Goal: Book appointment/travel/reservation

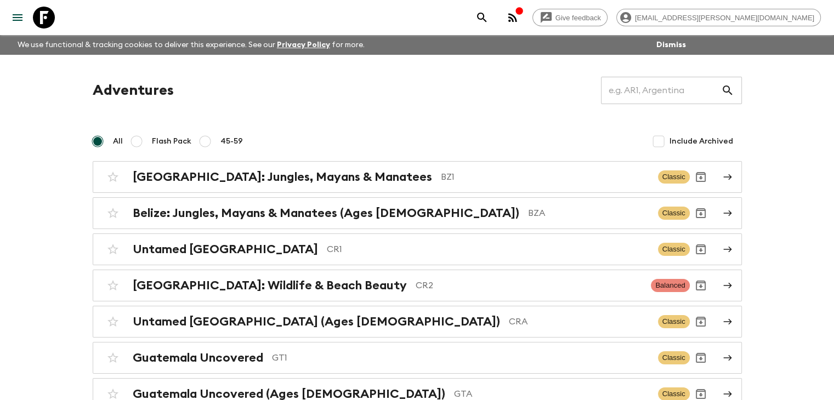
click at [250, 252] on h2 "Untamed [GEOGRAPHIC_DATA]" at bounding box center [225, 249] width 185 height 14
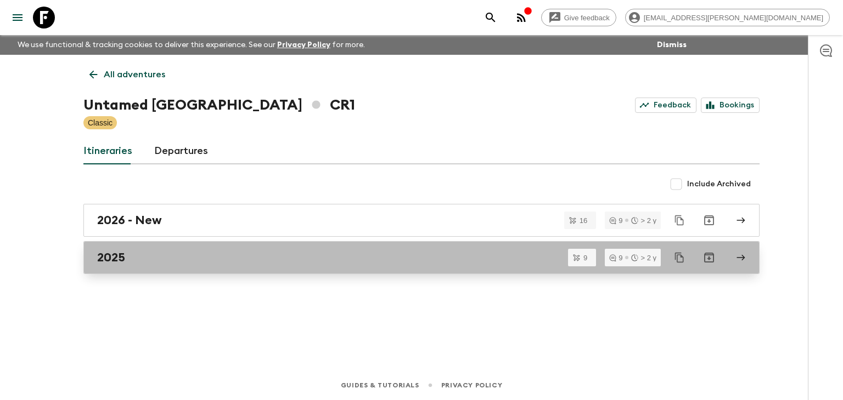
click at [120, 254] on h2 "2025" at bounding box center [111, 258] width 28 height 14
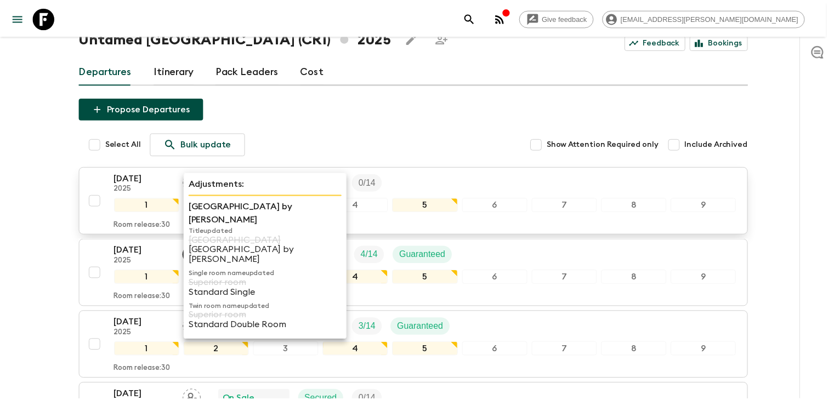
scroll to position [55, 0]
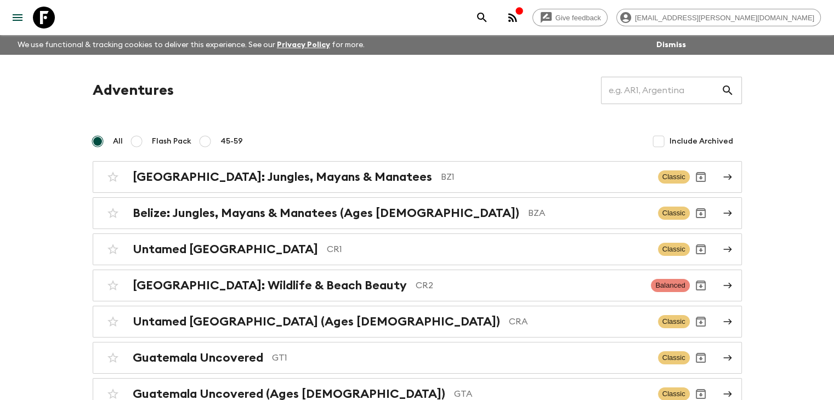
click at [277, 354] on p "GT1" at bounding box center [460, 358] width 377 height 13
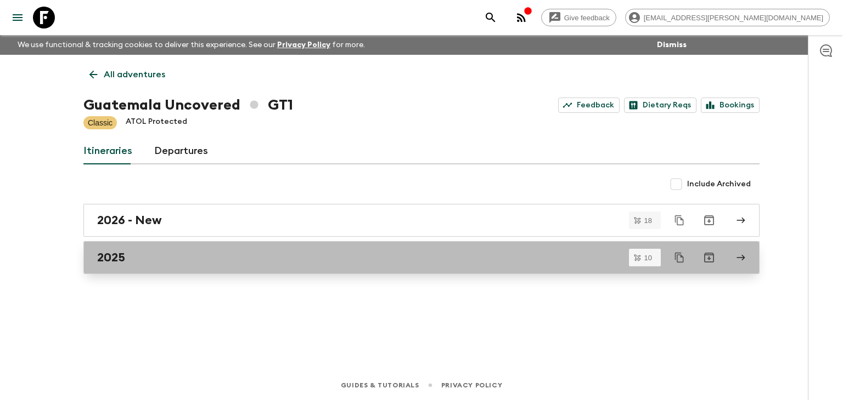
click at [137, 254] on div "2025" at bounding box center [411, 258] width 628 height 14
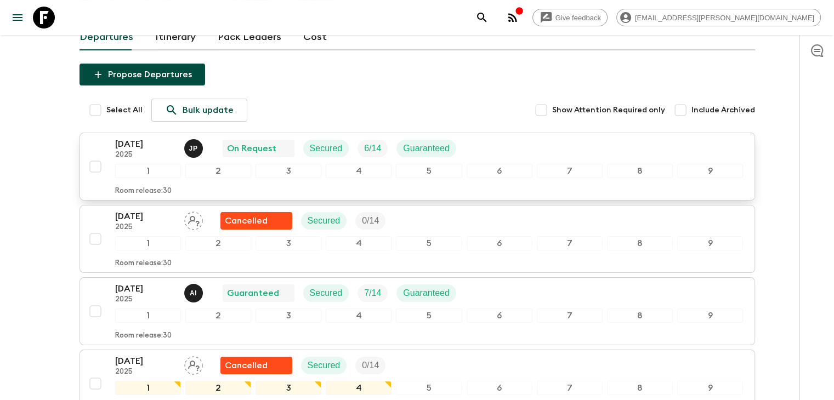
scroll to position [110, 0]
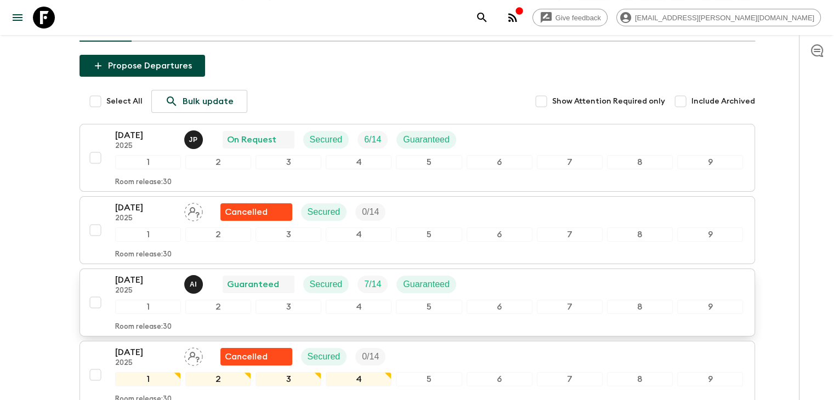
click at [151, 277] on p "[DATE]" at bounding box center [145, 280] width 60 height 13
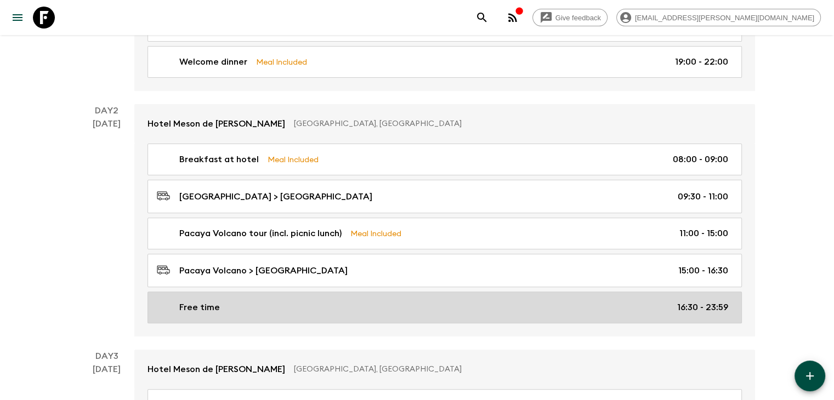
scroll to position [329, 0]
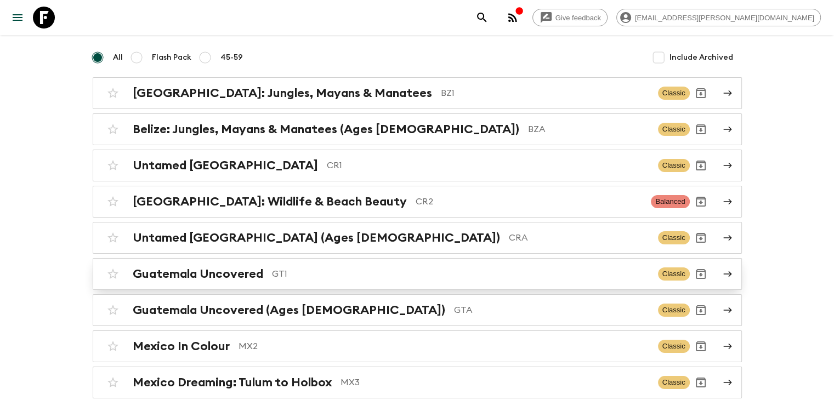
scroll to position [110, 0]
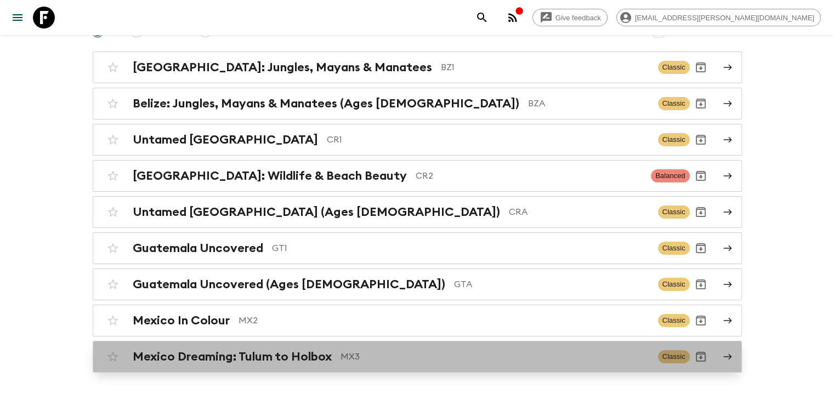
click at [253, 355] on h2 "Mexico Dreaming: Tulum to Holbox" at bounding box center [232, 357] width 199 height 14
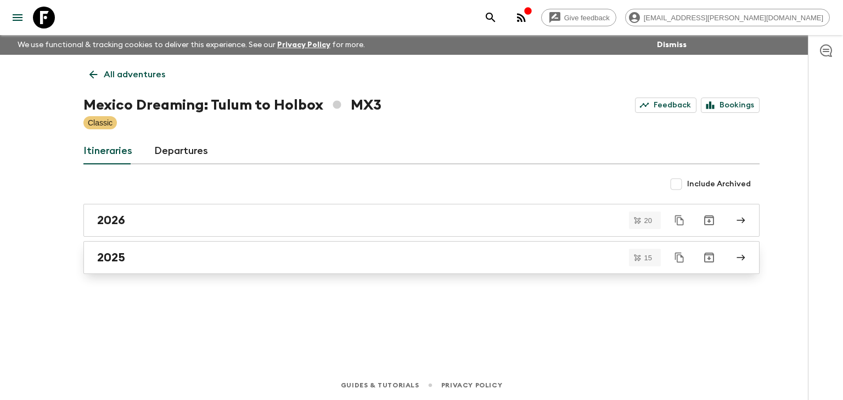
click at [101, 263] on h2 "2025" at bounding box center [111, 258] width 28 height 14
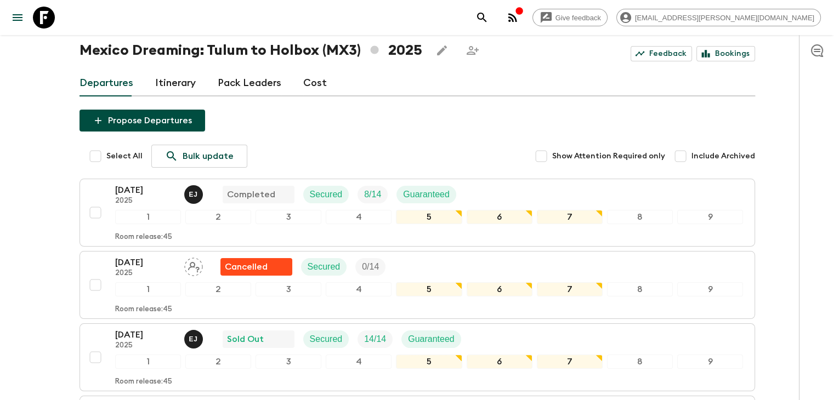
scroll to position [110, 0]
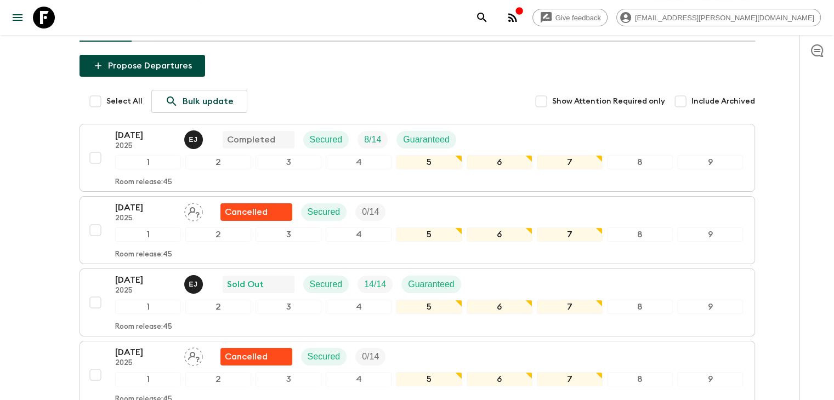
click at [148, 280] on p "[DATE]" at bounding box center [145, 280] width 60 height 13
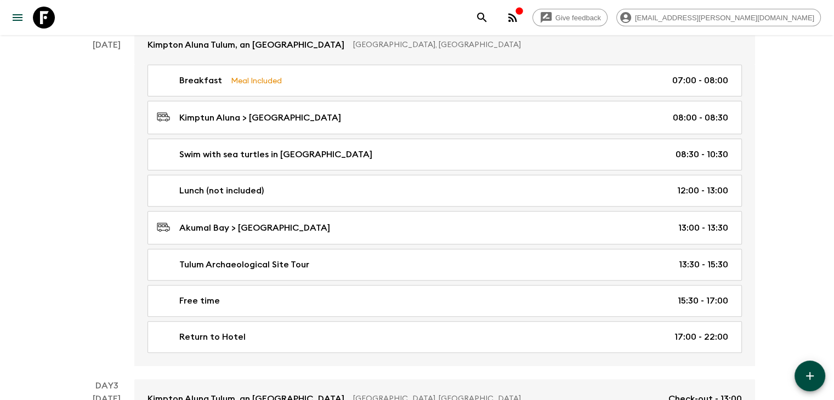
scroll to position [384, 0]
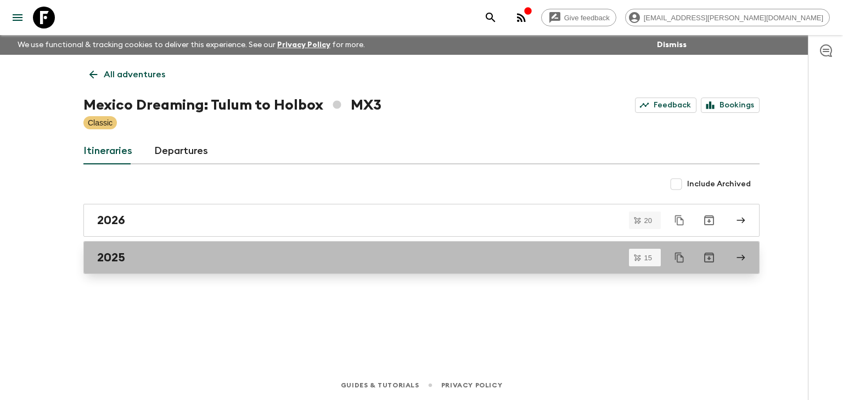
click at [115, 255] on h2 "2025" at bounding box center [111, 258] width 28 height 14
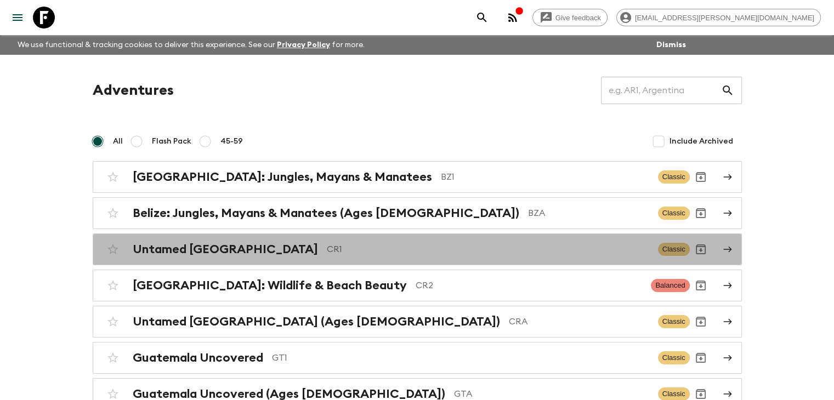
click at [223, 253] on h2 "Untamed [GEOGRAPHIC_DATA]" at bounding box center [225, 249] width 185 height 14
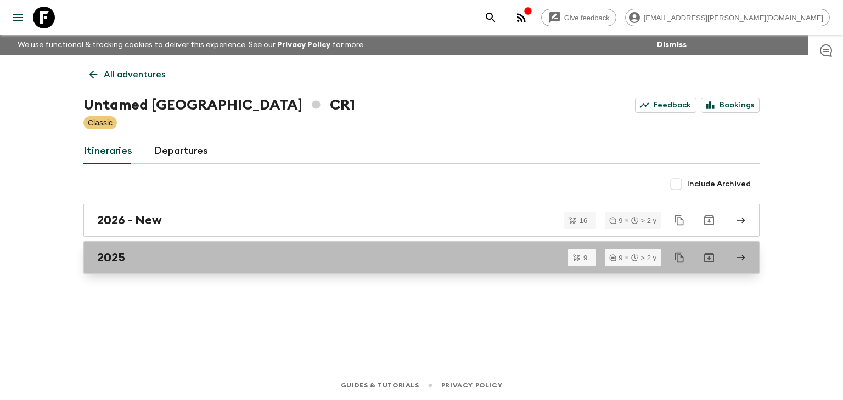
click at [120, 259] on h2 "2025" at bounding box center [111, 258] width 28 height 14
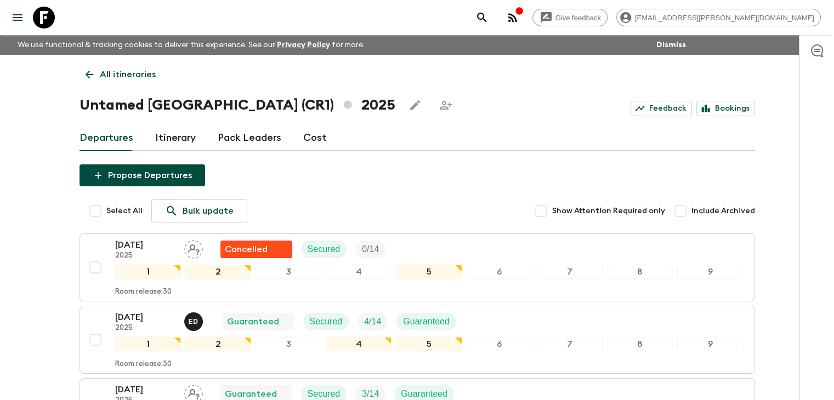
scroll to position [55, 0]
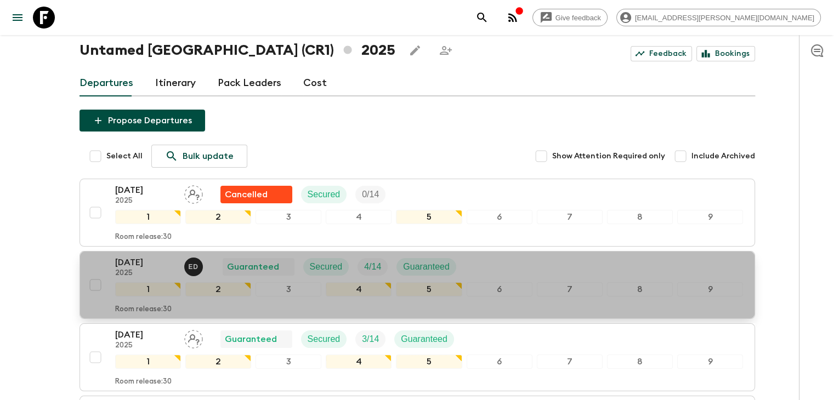
click at [134, 260] on p "[DATE]" at bounding box center [145, 262] width 60 height 13
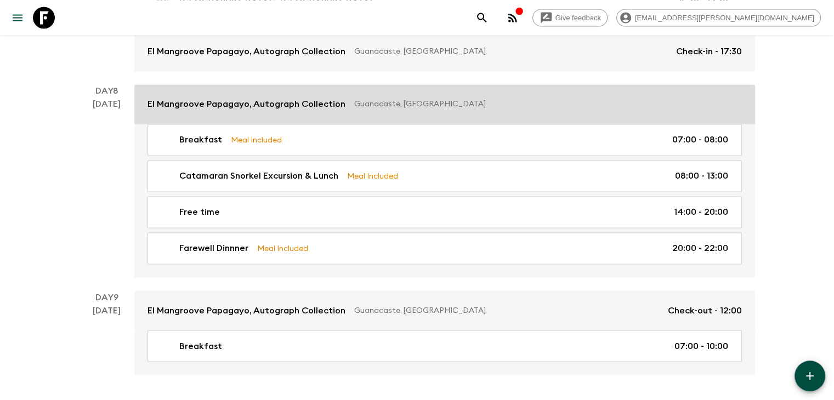
scroll to position [1839, 0]
